Goal: Transaction & Acquisition: Purchase product/service

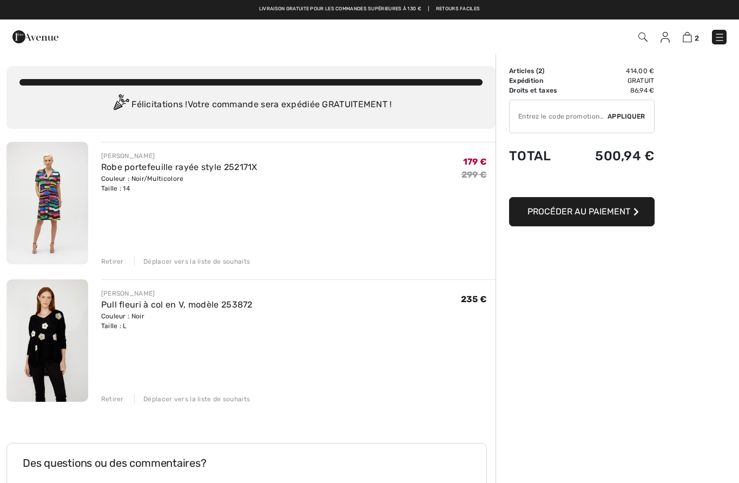
click at [109, 395] on font "Retirer" at bounding box center [112, 399] width 23 height 8
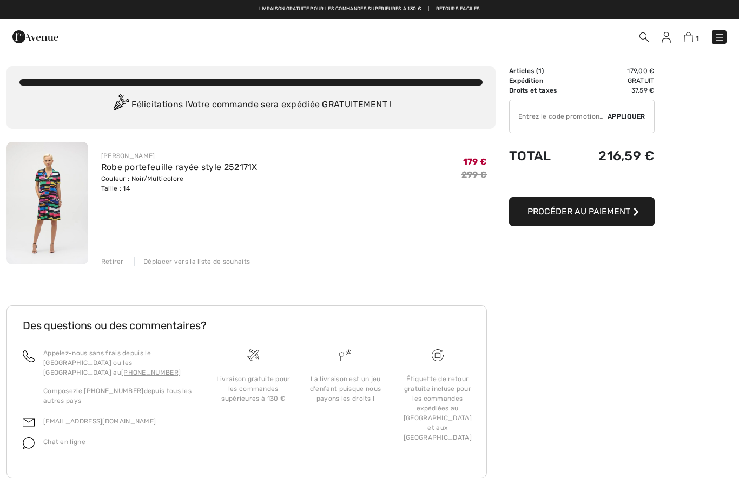
click at [45, 185] on img at bounding box center [47, 203] width 82 height 122
click at [50, 193] on img at bounding box center [47, 203] width 82 height 122
click at [46, 195] on img at bounding box center [47, 203] width 82 height 122
click at [40, 189] on img at bounding box center [47, 203] width 82 height 122
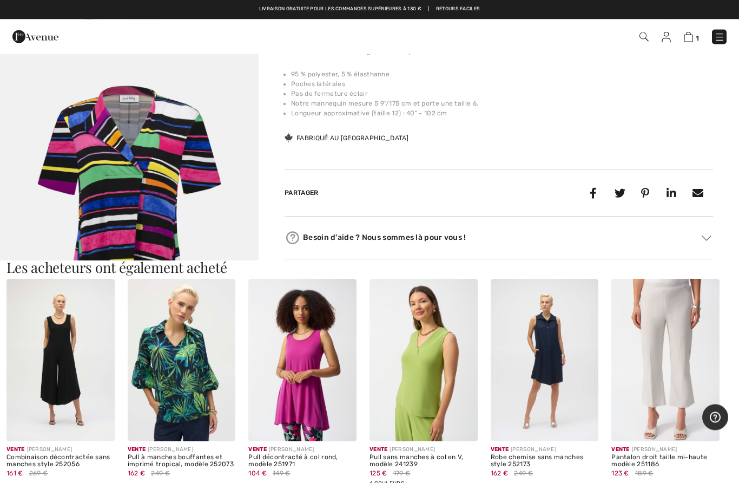
scroll to position [388, 0]
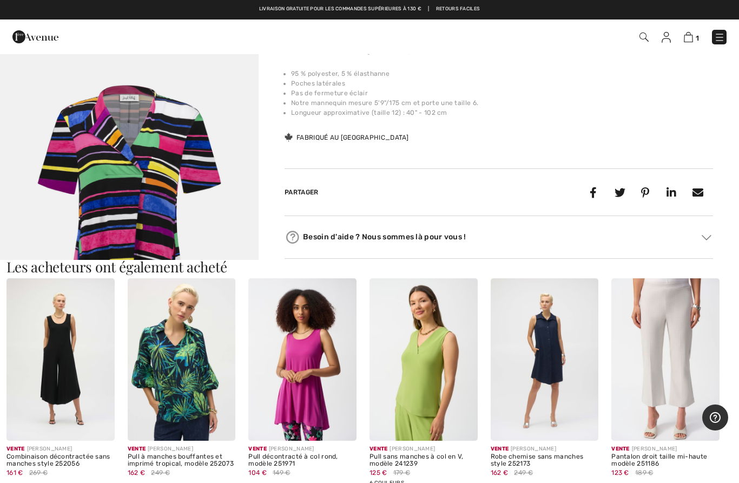
click at [323, 377] on img at bounding box center [302, 359] width 108 height 162
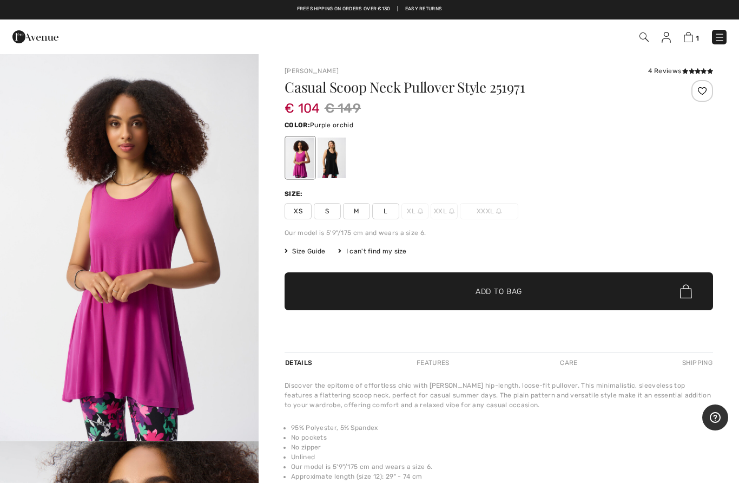
checkbox input "true"
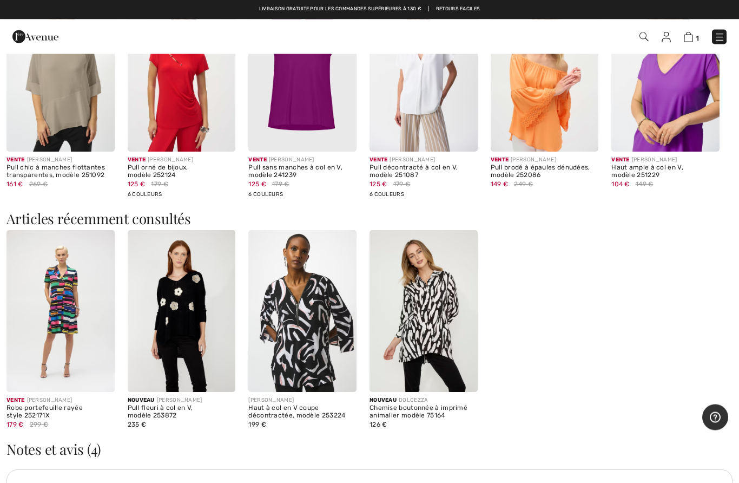
scroll to position [880, 0]
click at [439, 308] on img at bounding box center [424, 311] width 108 height 162
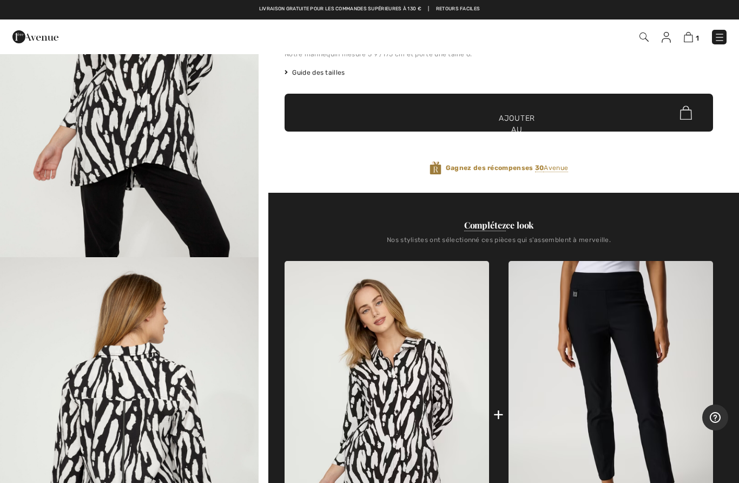
scroll to position [182, 0]
